Goal: Find specific page/section: Find specific page/section

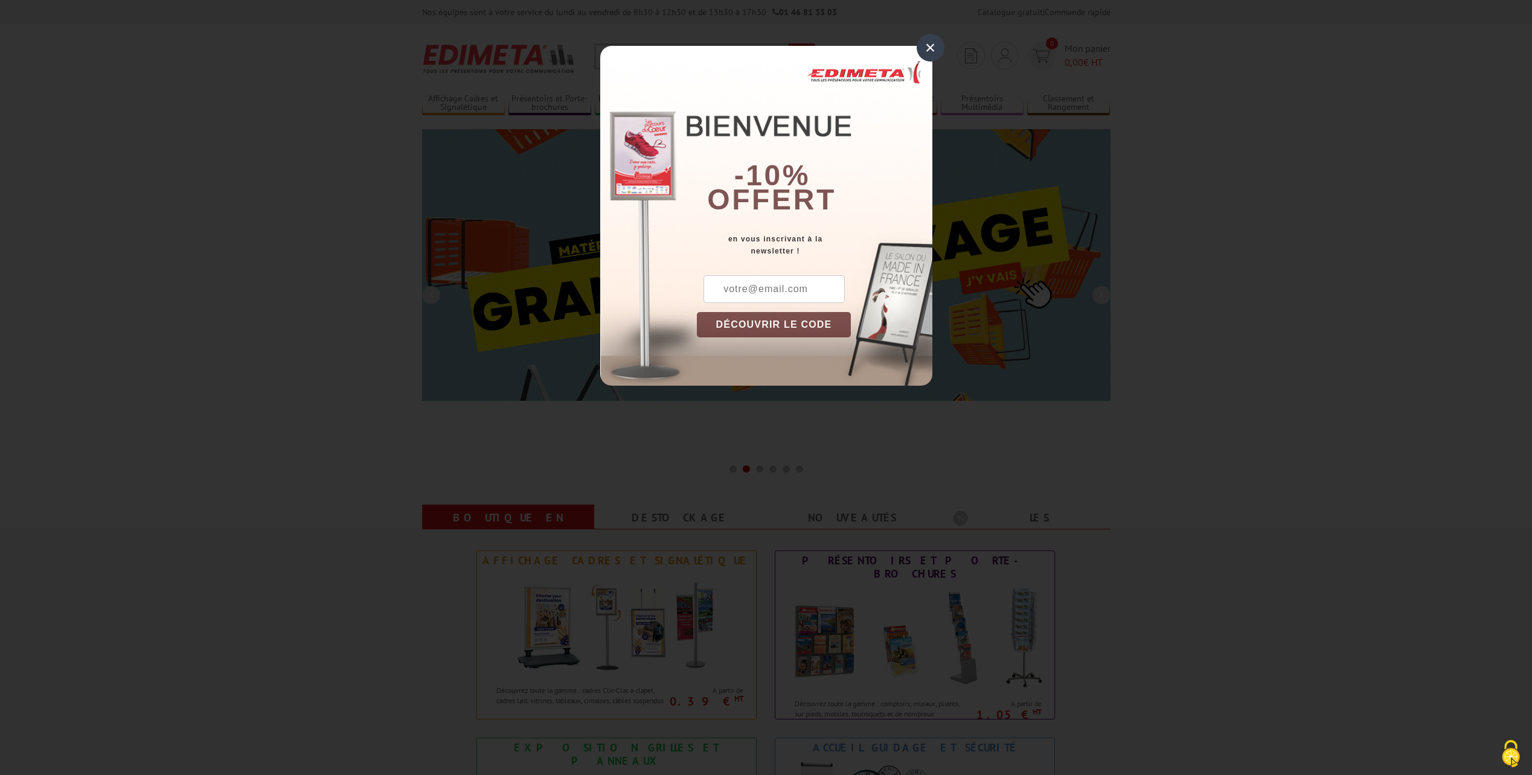
click at [932, 43] on div "×" at bounding box center [930, 48] width 28 height 28
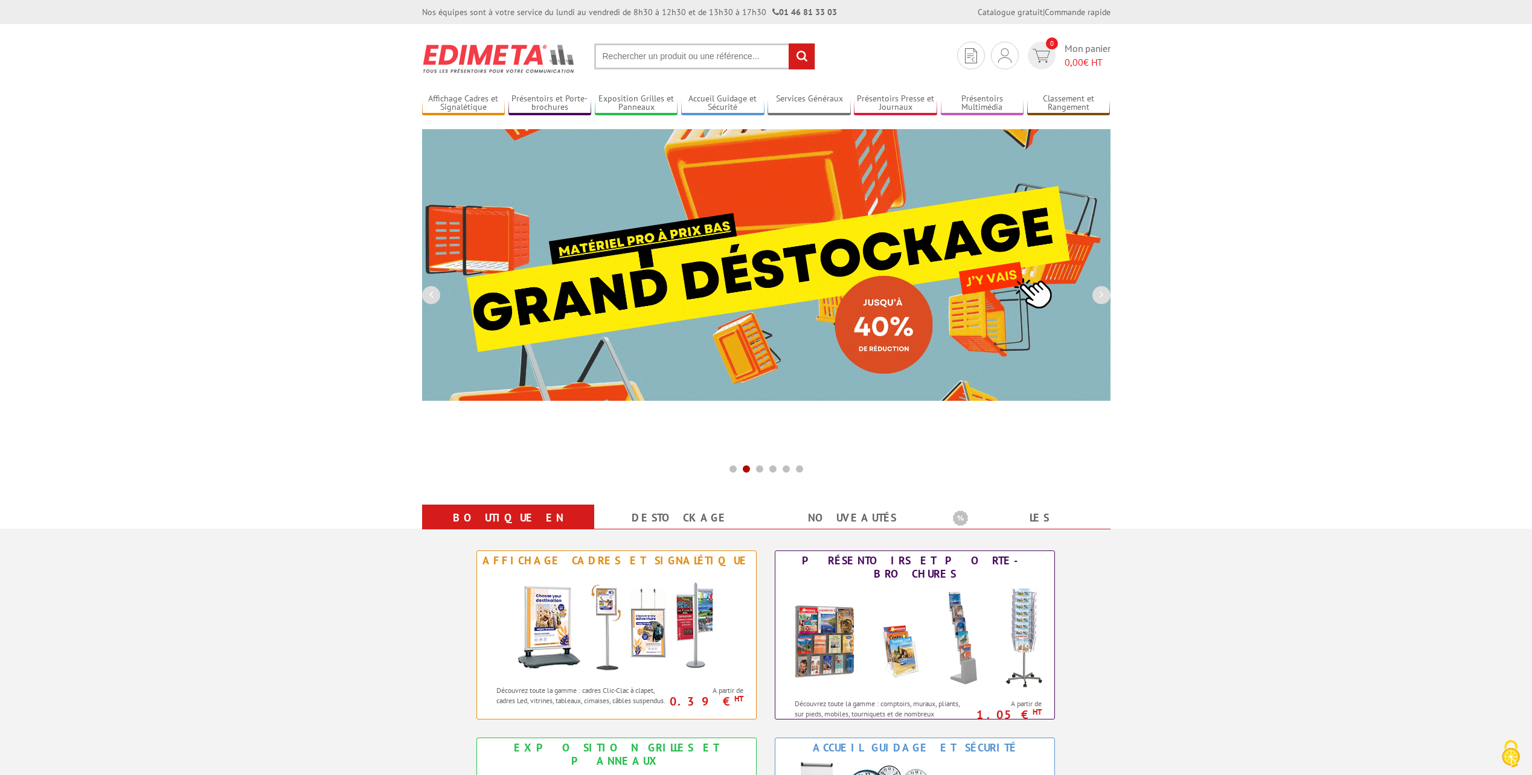
drag, startPoint x: 901, startPoint y: 56, endPoint x: 926, endPoint y: 61, distance: 25.2
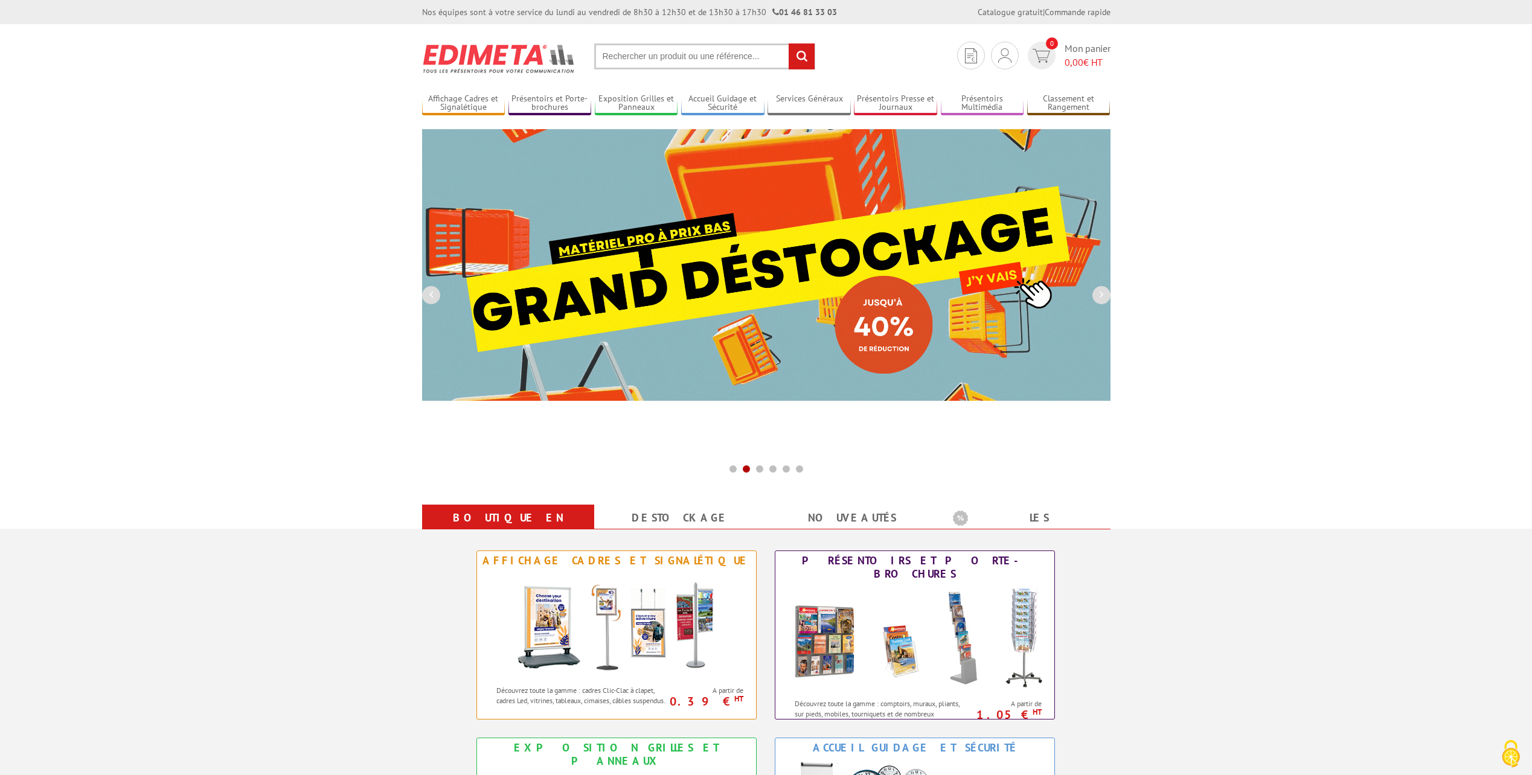
click at [926, 61] on section "Je me connecte Nouveau client ? Inscrivez-vous 0 Mon panier 0,00 € HT recherche…" at bounding box center [766, 52] width 688 height 57
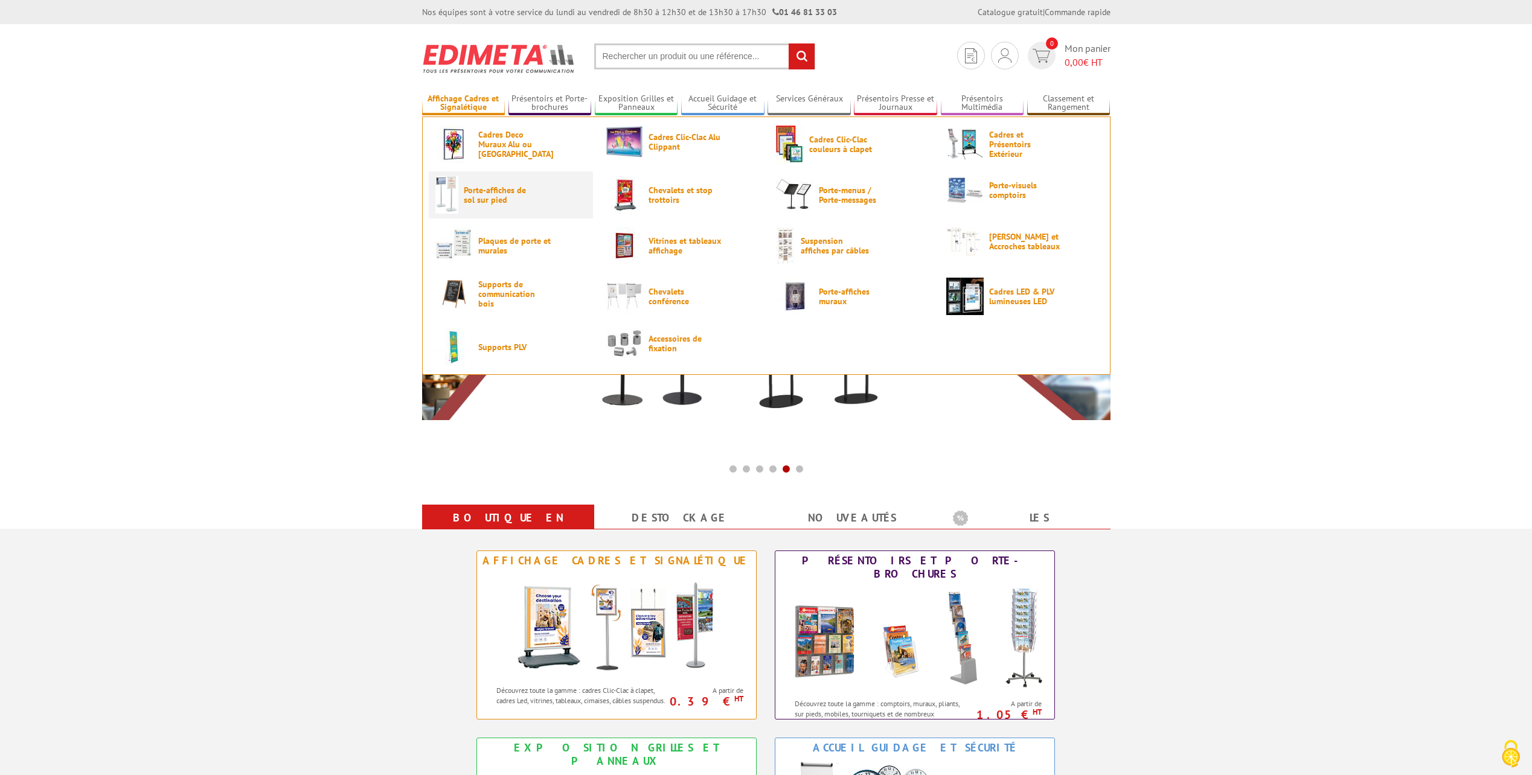
click at [485, 194] on span "Porte-affiches de sol sur pied" at bounding box center [500, 194] width 72 height 19
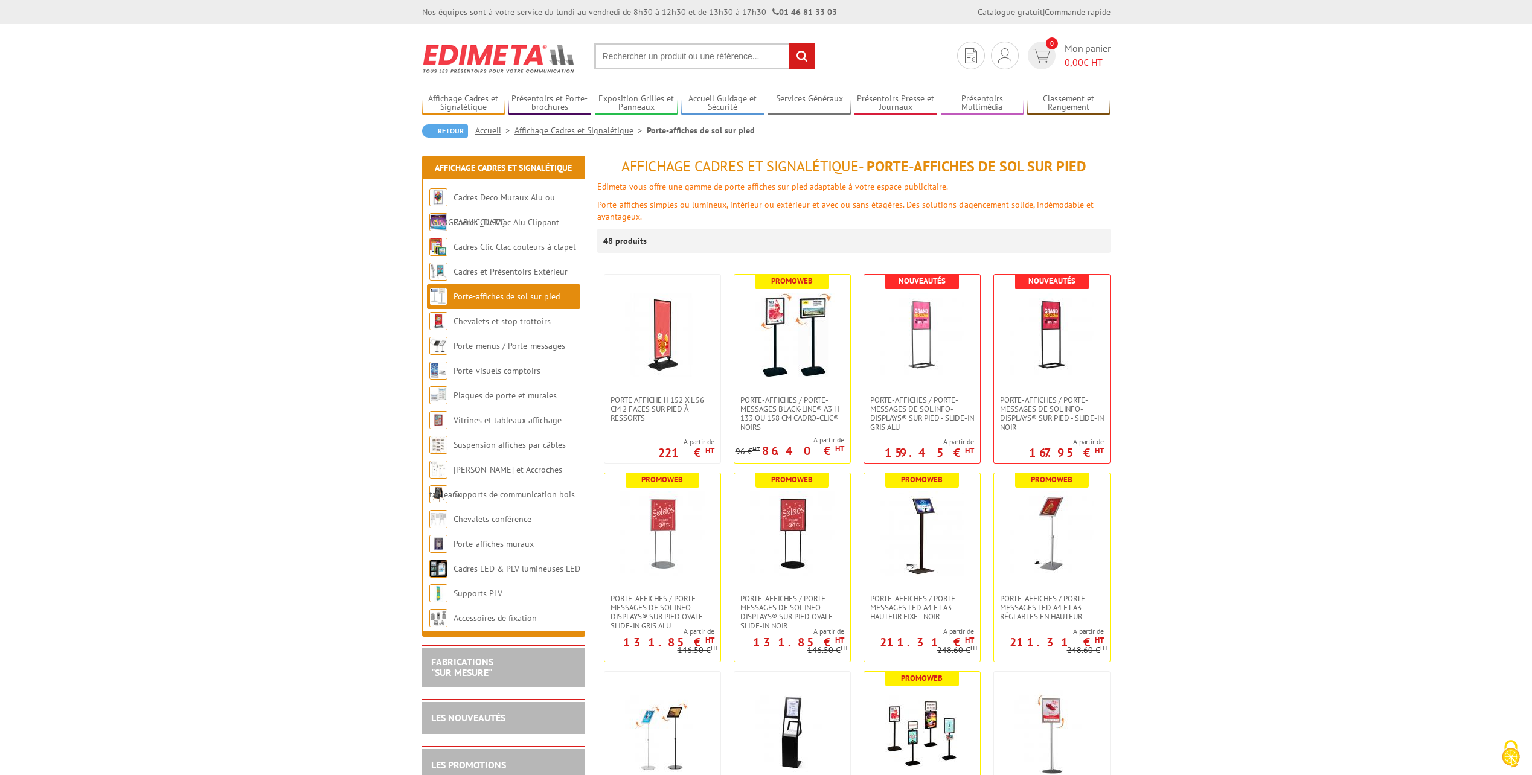
click at [714, 63] on input "text" at bounding box center [704, 56] width 221 height 26
type input "porte affiche 214003"
click at [788, 43] on input "rechercher" at bounding box center [801, 56] width 26 height 26
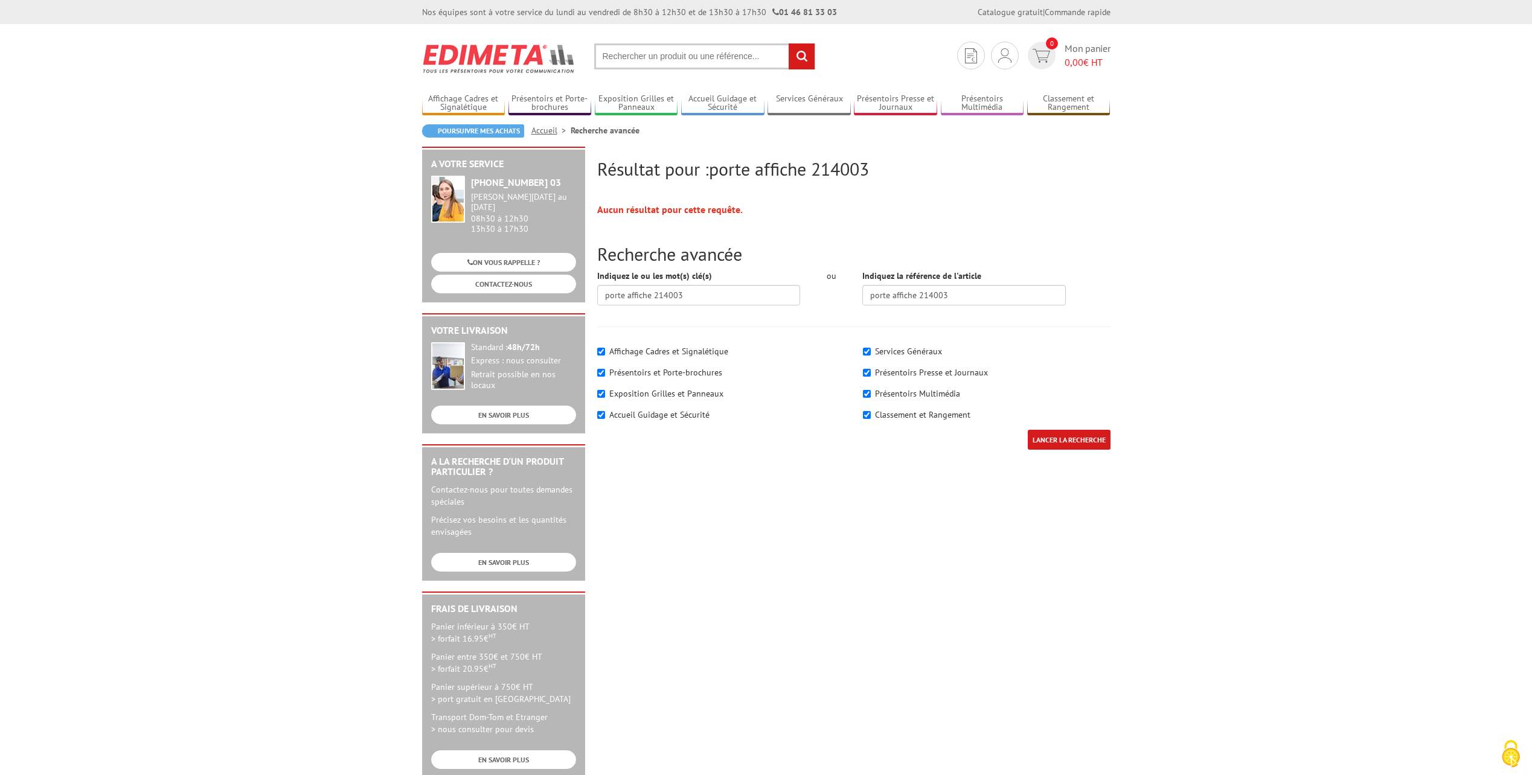
click at [670, 54] on input "text" at bounding box center [704, 56] width 221 height 26
click at [650, 53] on input "text" at bounding box center [704, 56] width 221 height 26
type input "214003"
click at [788, 43] on input "rechercher" at bounding box center [801, 56] width 26 height 26
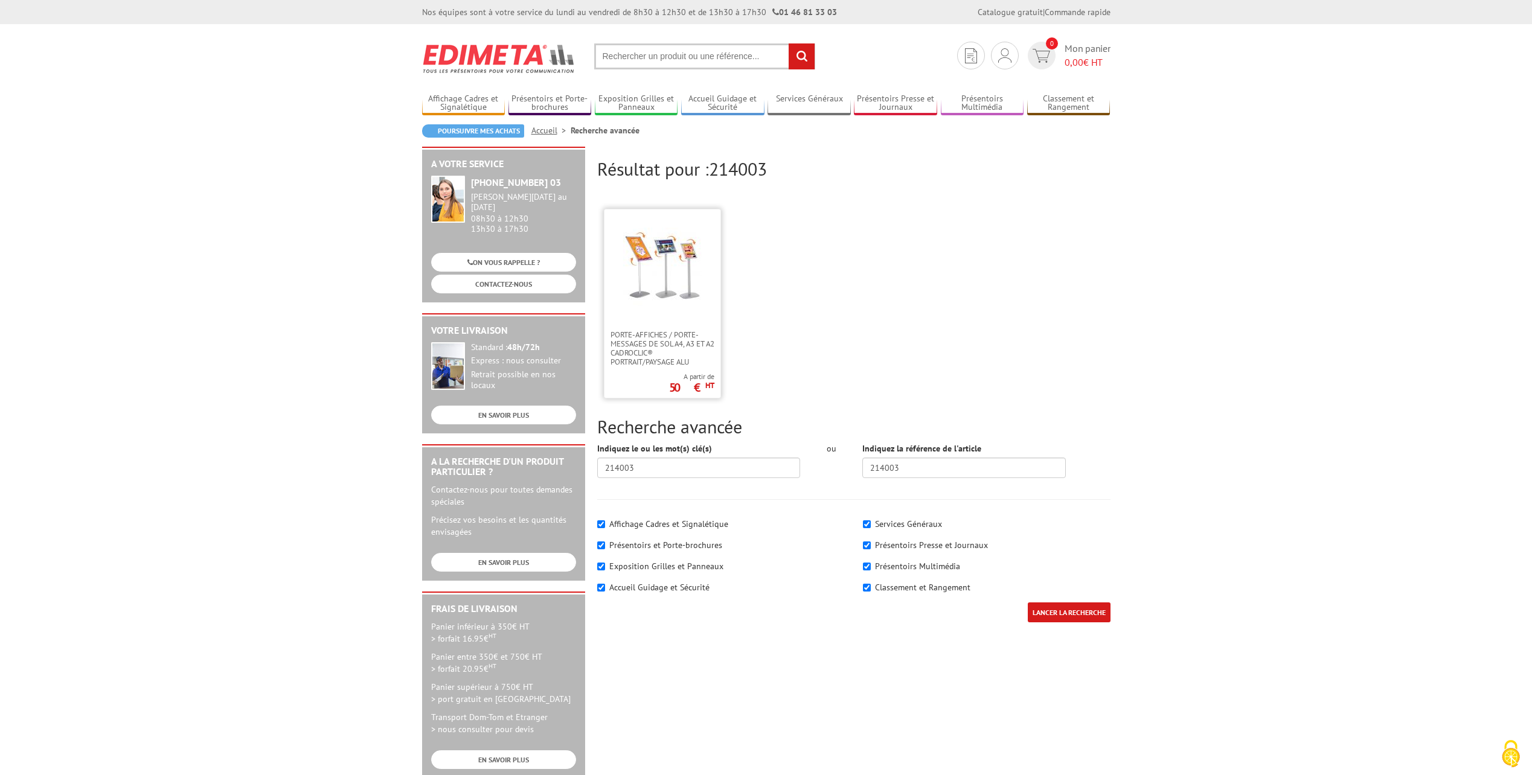
click at [657, 246] on img at bounding box center [662, 267] width 78 height 78
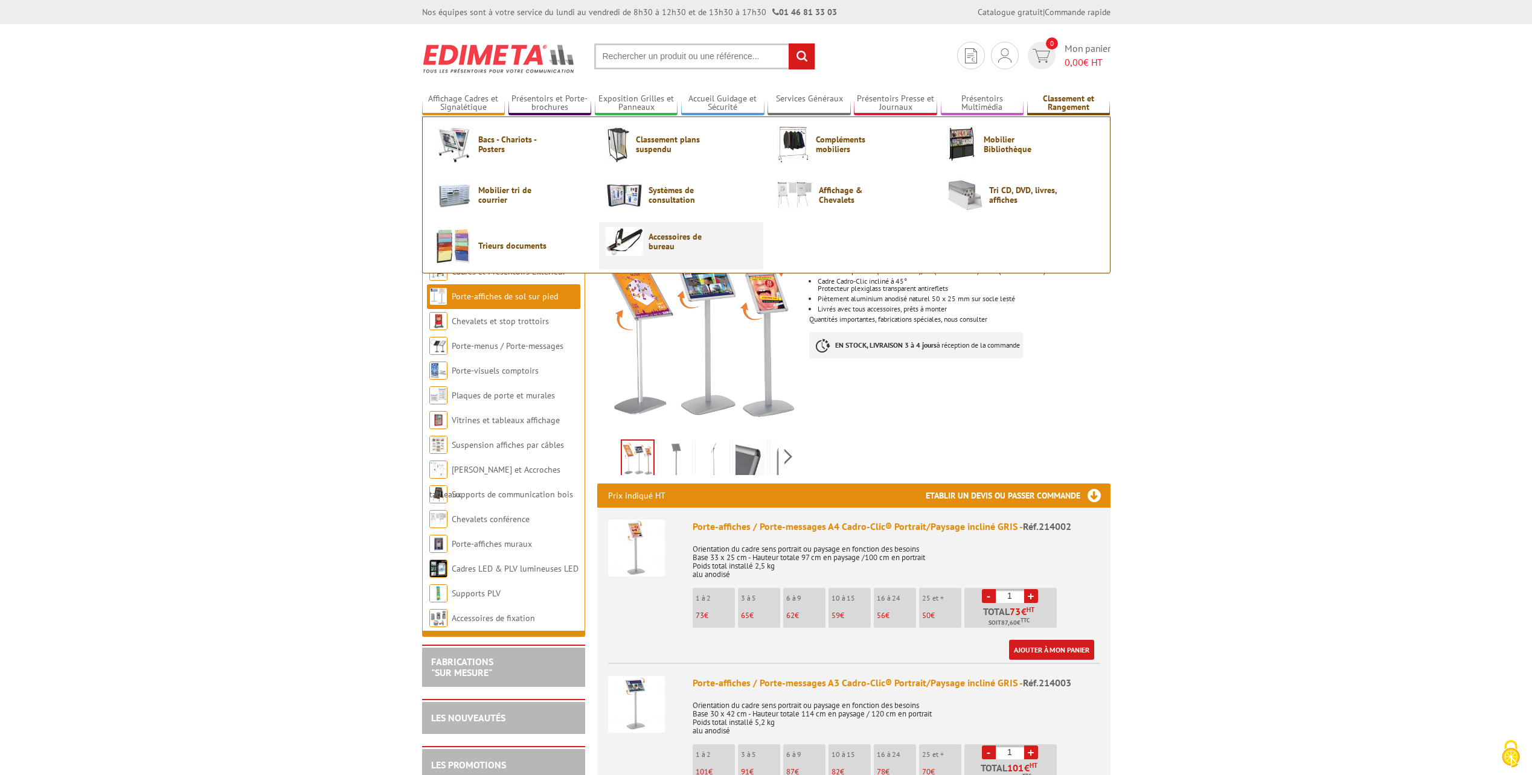
click at [626, 246] on img at bounding box center [623, 241] width 37 height 29
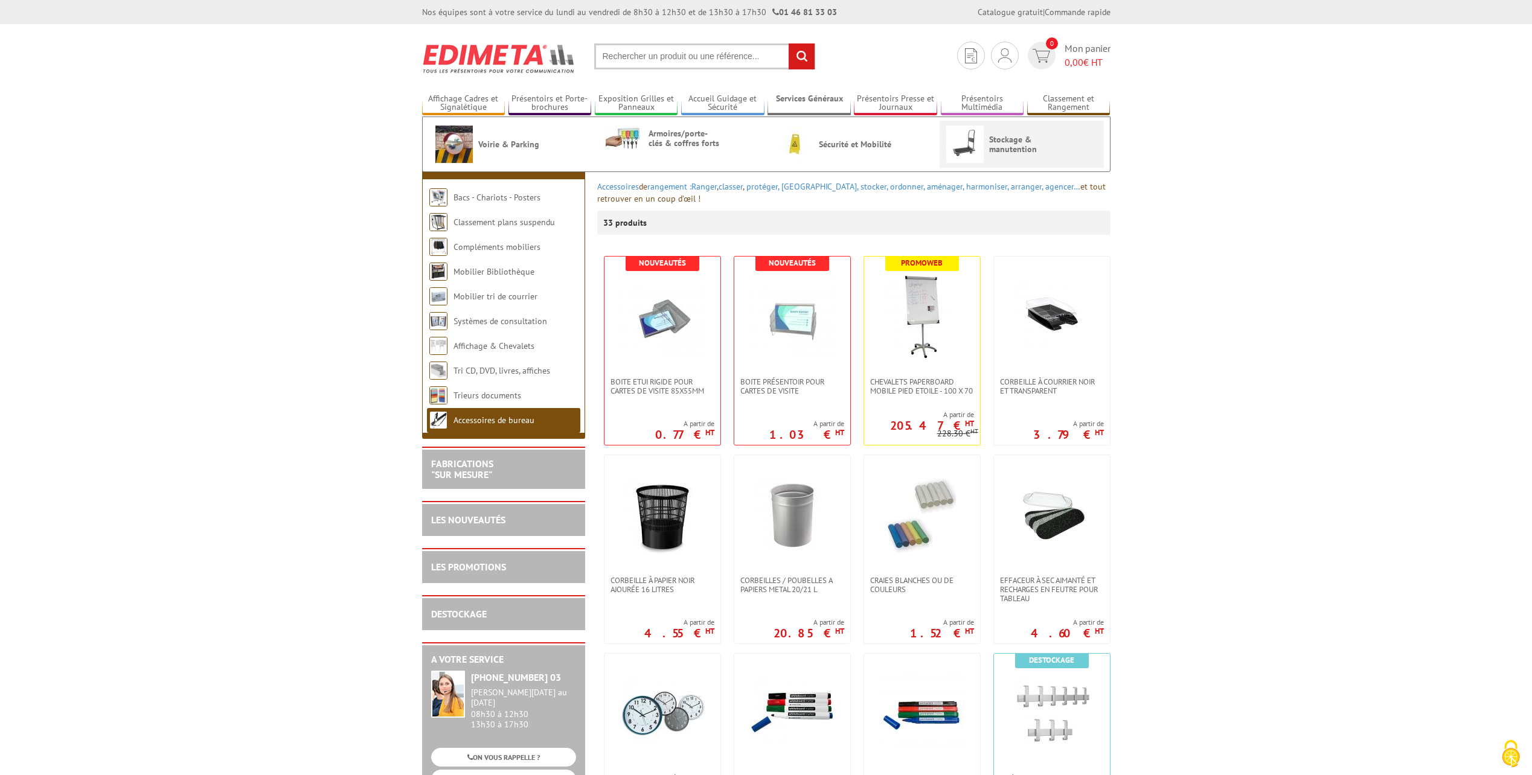
click at [965, 138] on img at bounding box center [964, 144] width 37 height 37
